Goal: Navigation & Orientation: Find specific page/section

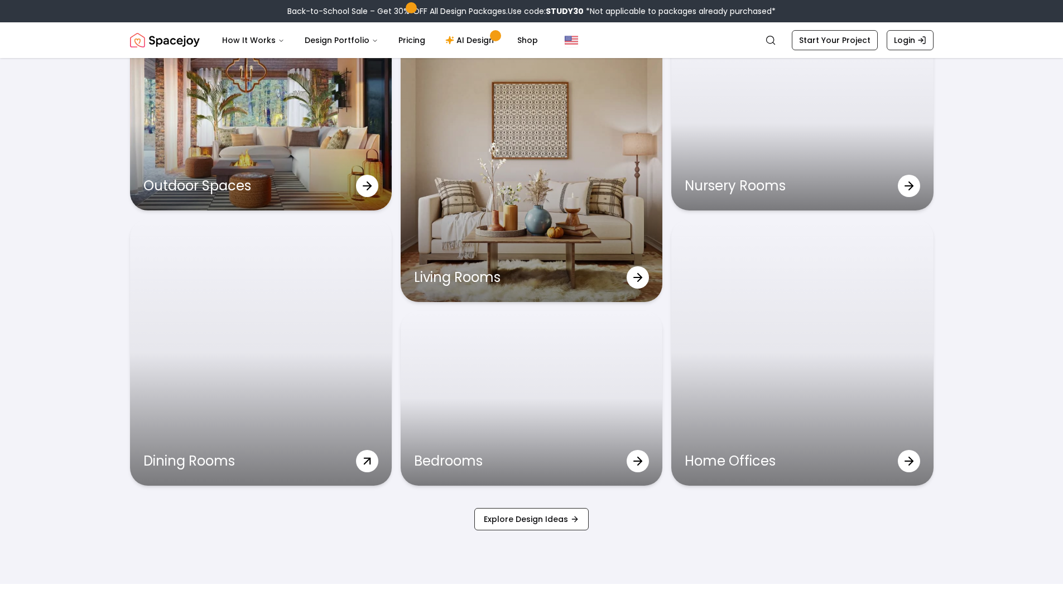
scroll to position [3684, 0]
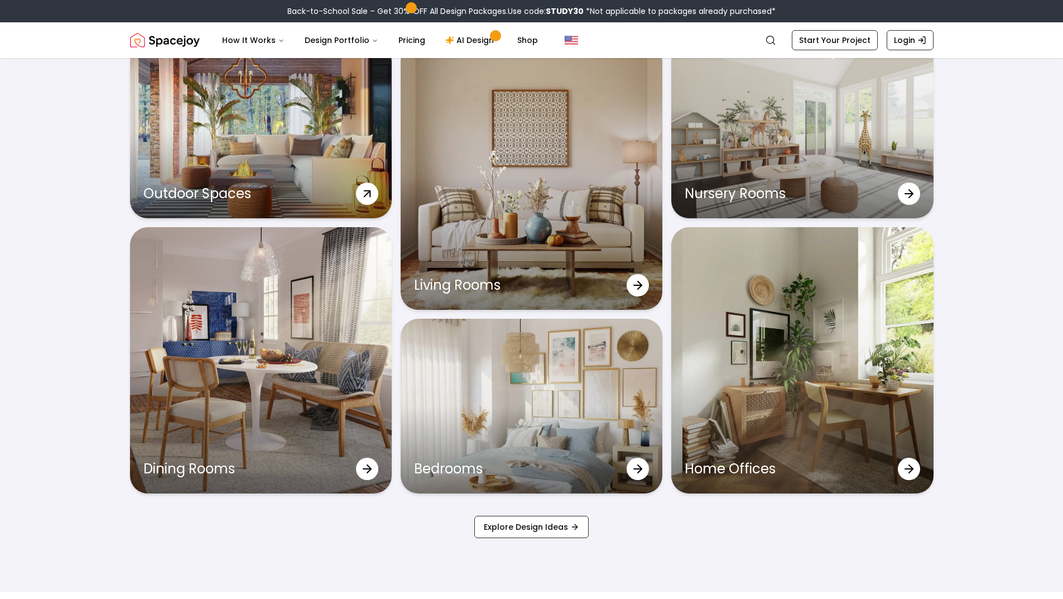
click at [349, 181] on div "Outdoor Spaces" at bounding box center [261, 193] width 262 height 49
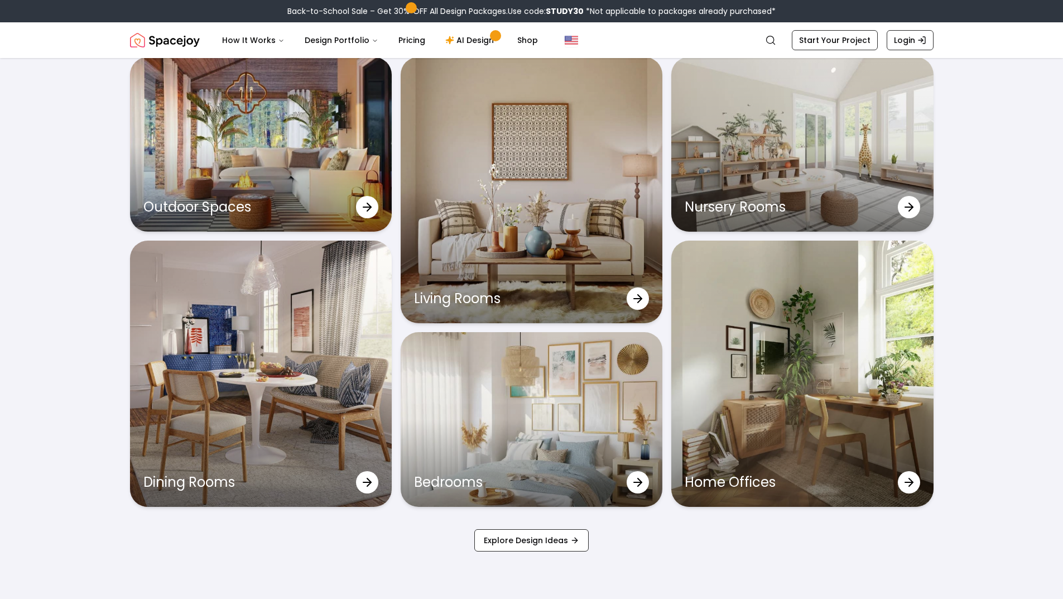
scroll to position [3684, 0]
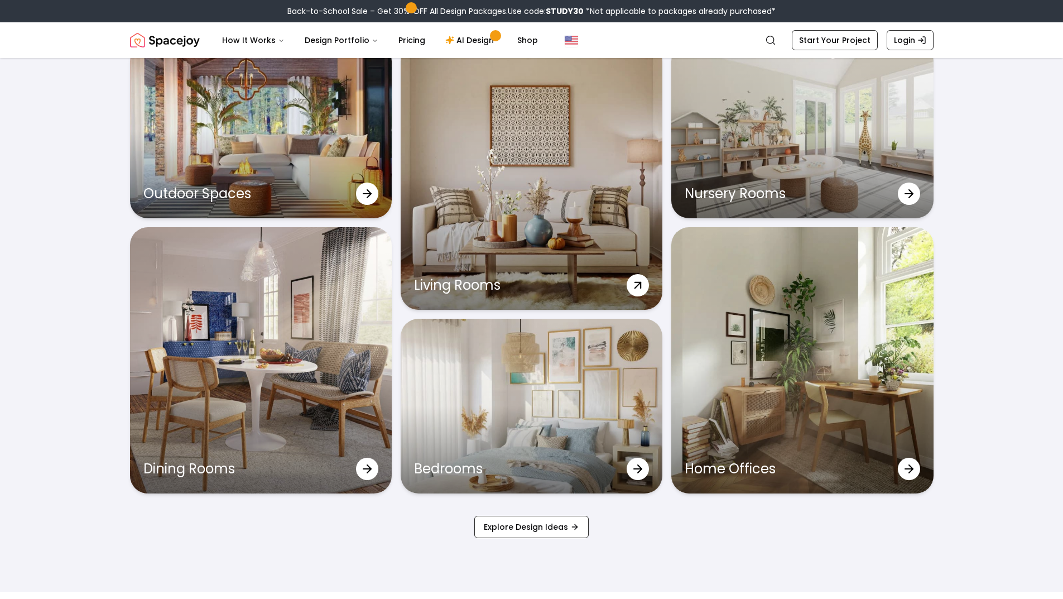
click at [641, 280] on icon at bounding box center [638, 285] width 20 height 20
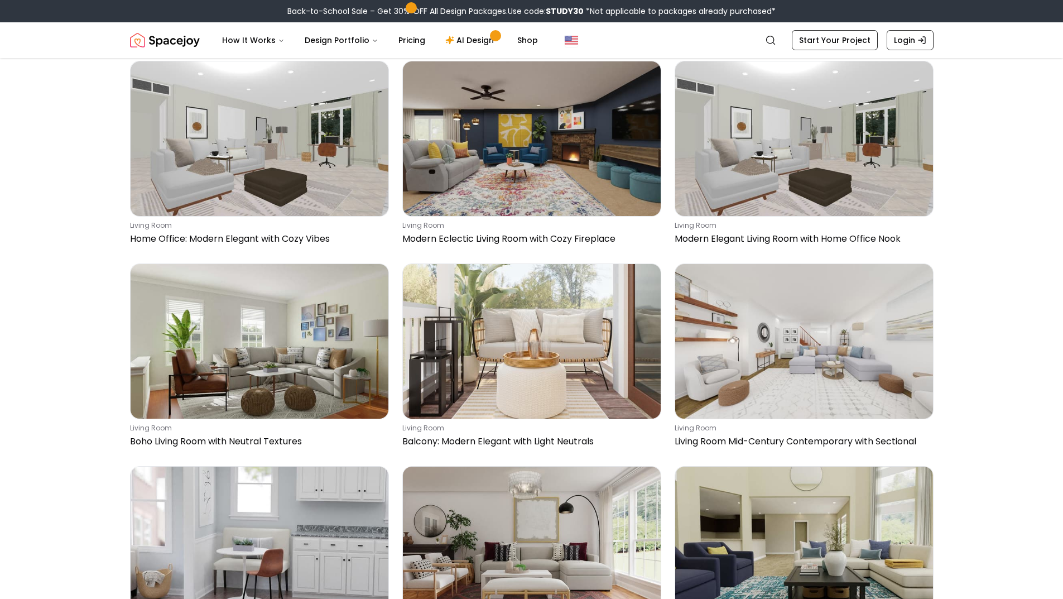
scroll to position [502, 0]
